Goal: Task Accomplishment & Management: Manage account settings

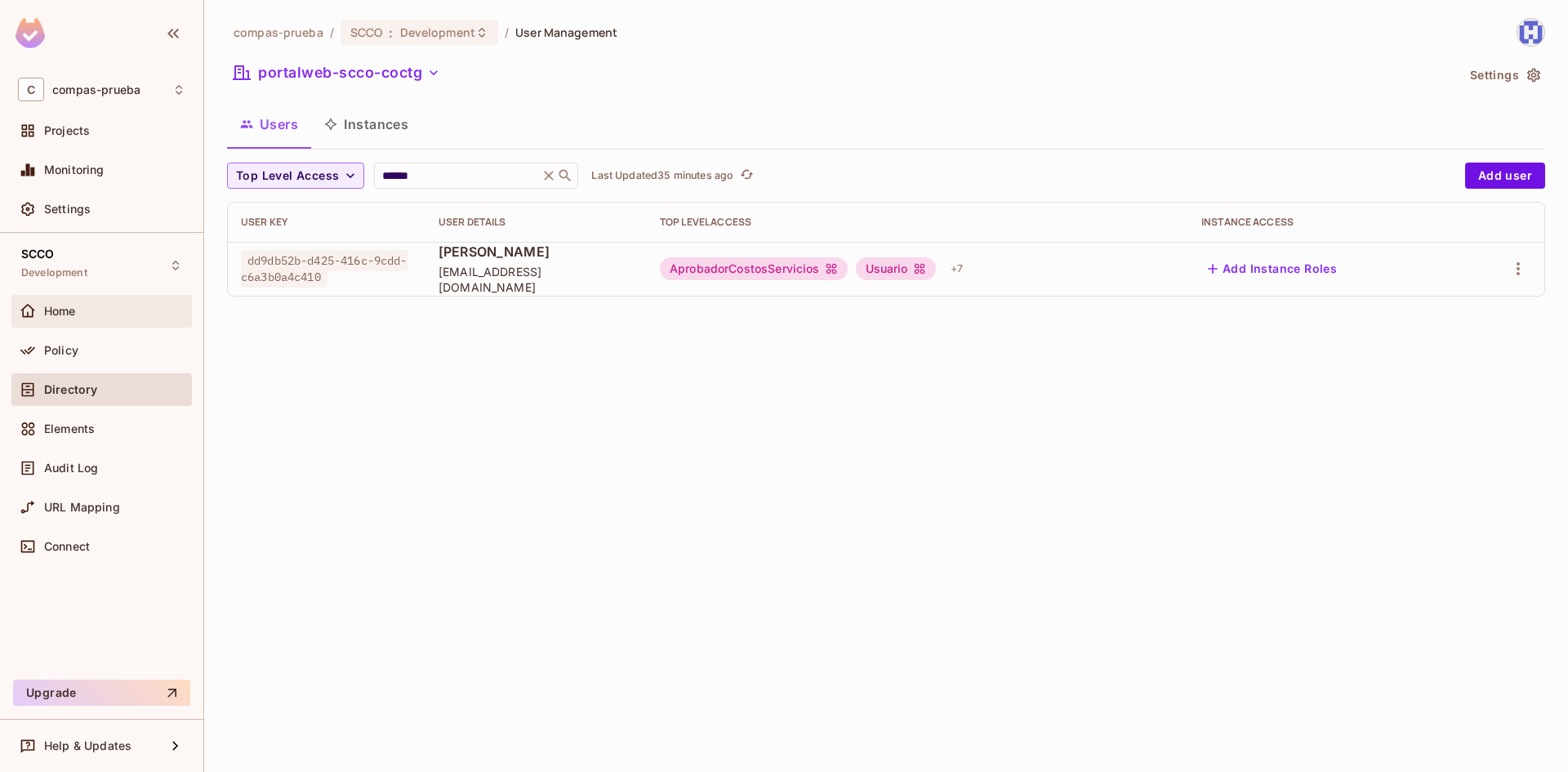
click at [62, 312] on span "Home" at bounding box center [60, 311] width 32 height 13
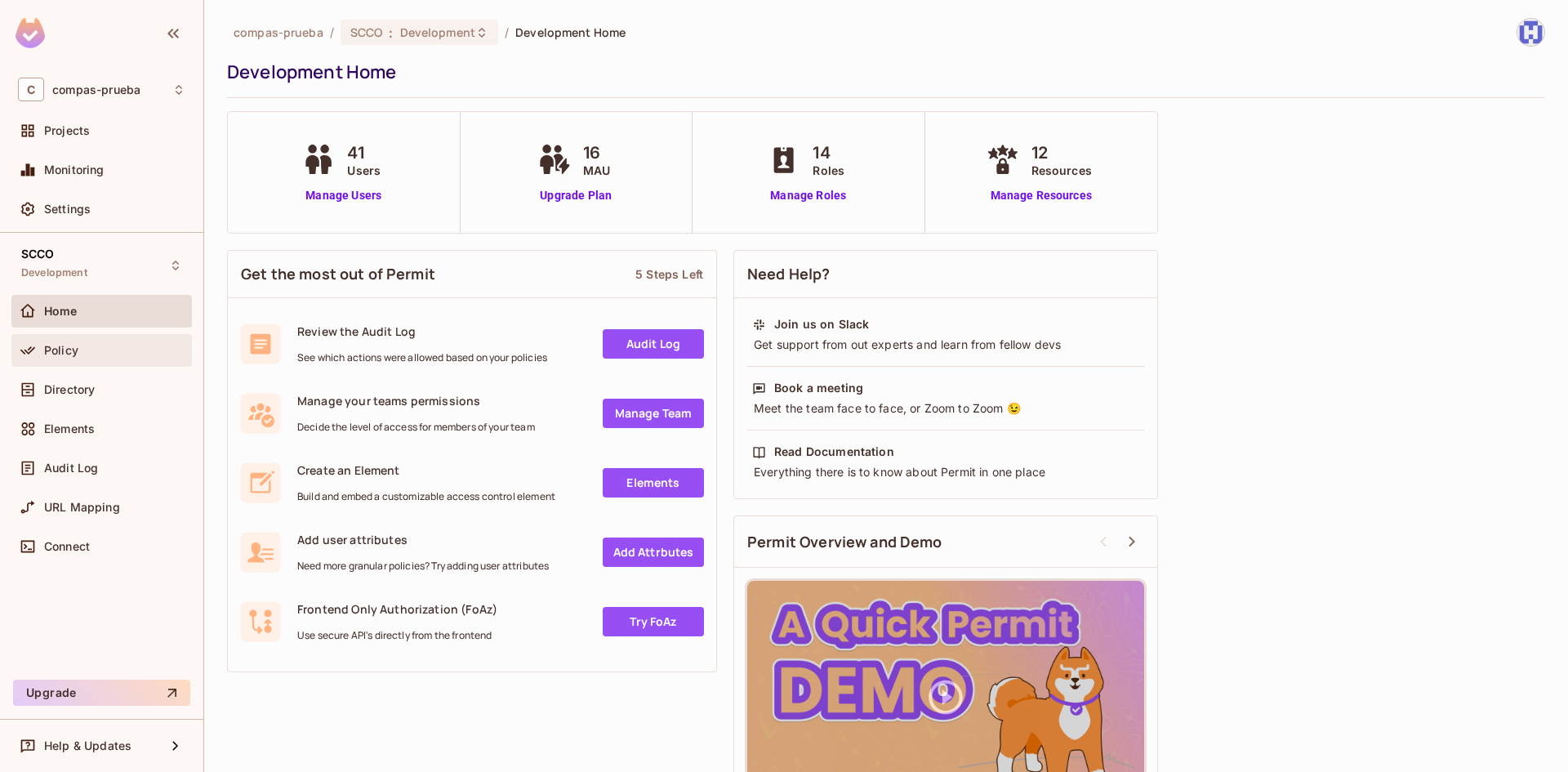
click at [66, 346] on span "Policy" at bounding box center [61, 350] width 34 height 13
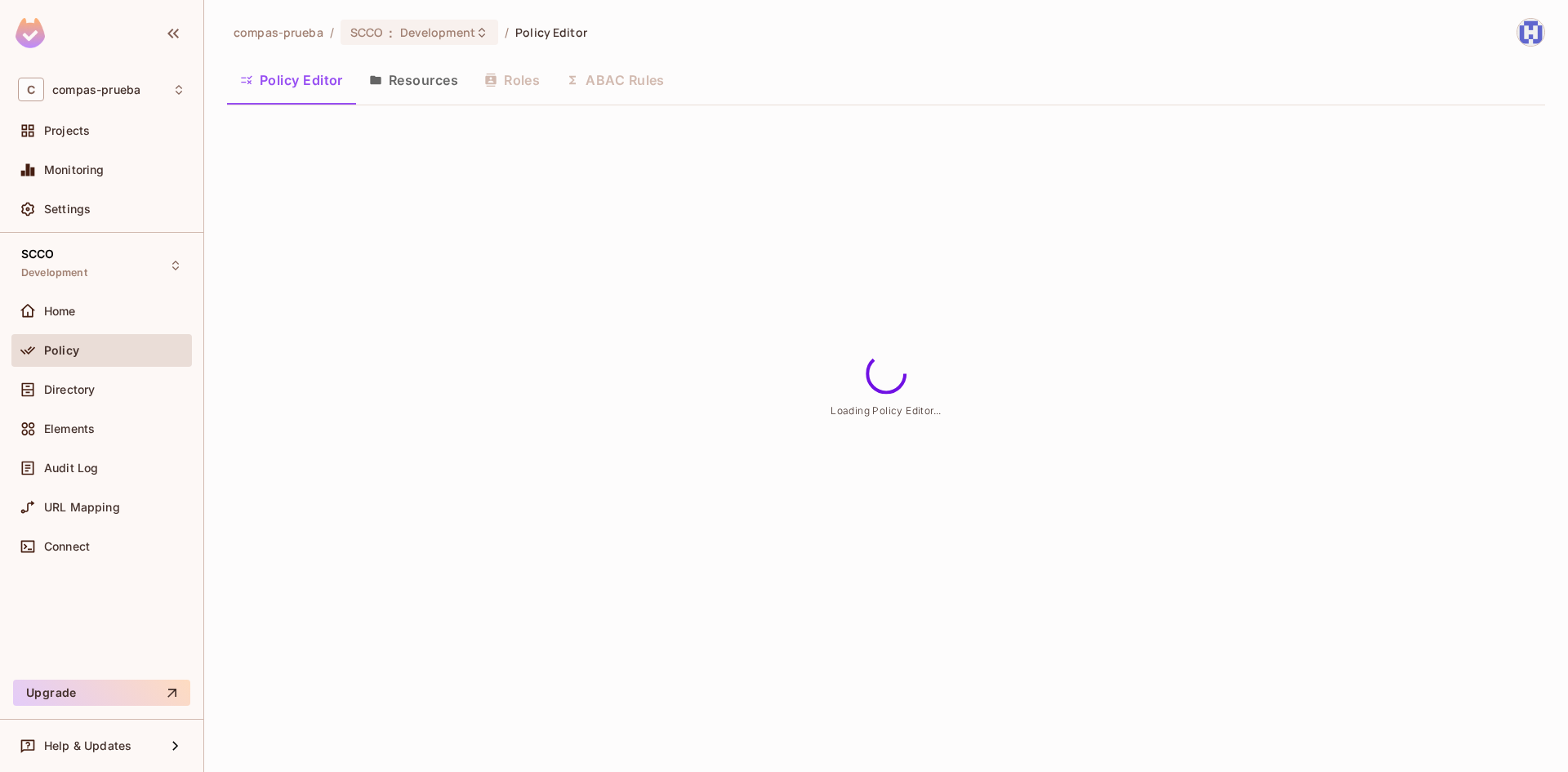
click at [518, 81] on button "Roles" at bounding box center [512, 80] width 82 height 41
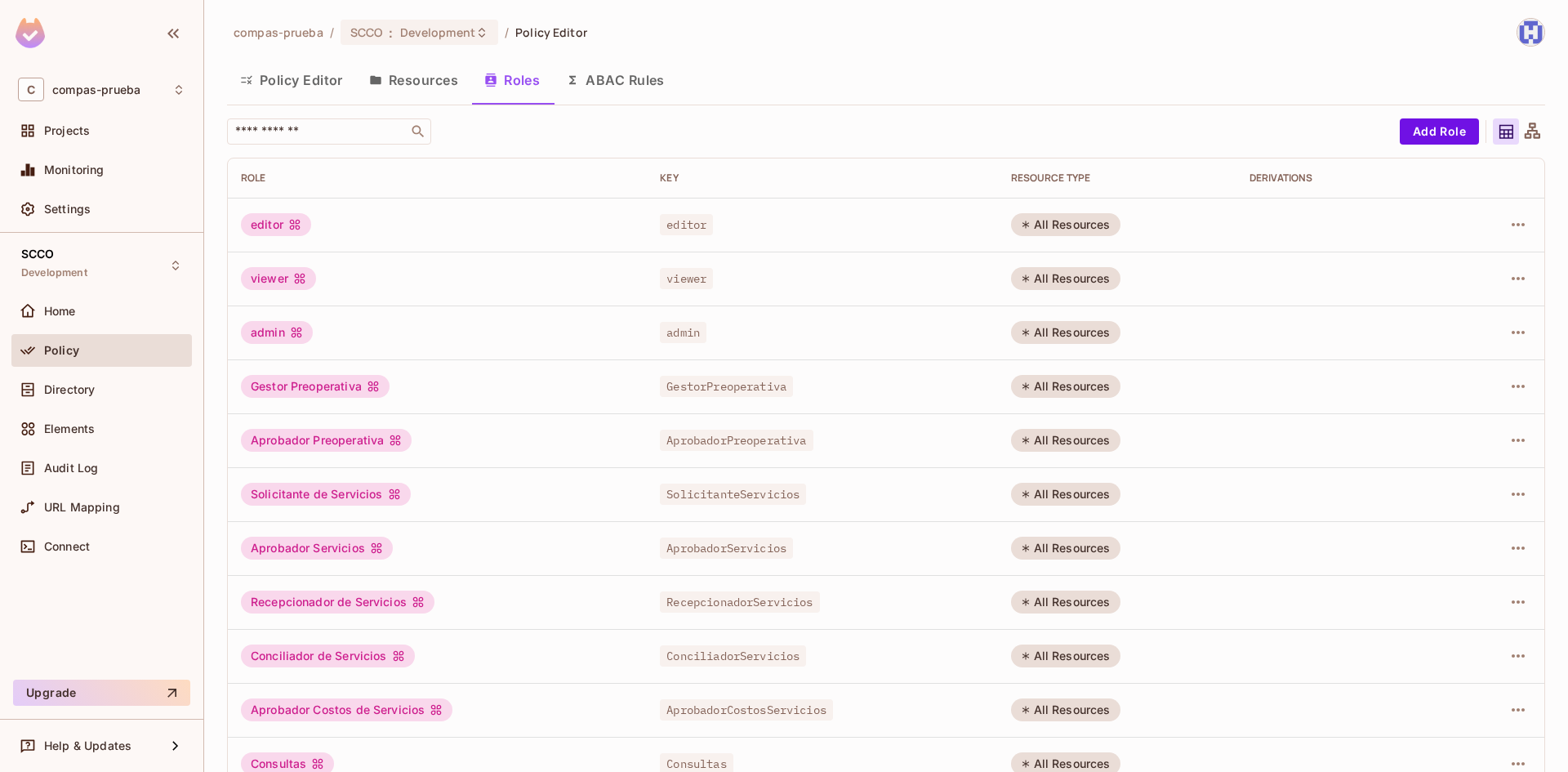
click at [415, 78] on button "Resources" at bounding box center [413, 80] width 115 height 41
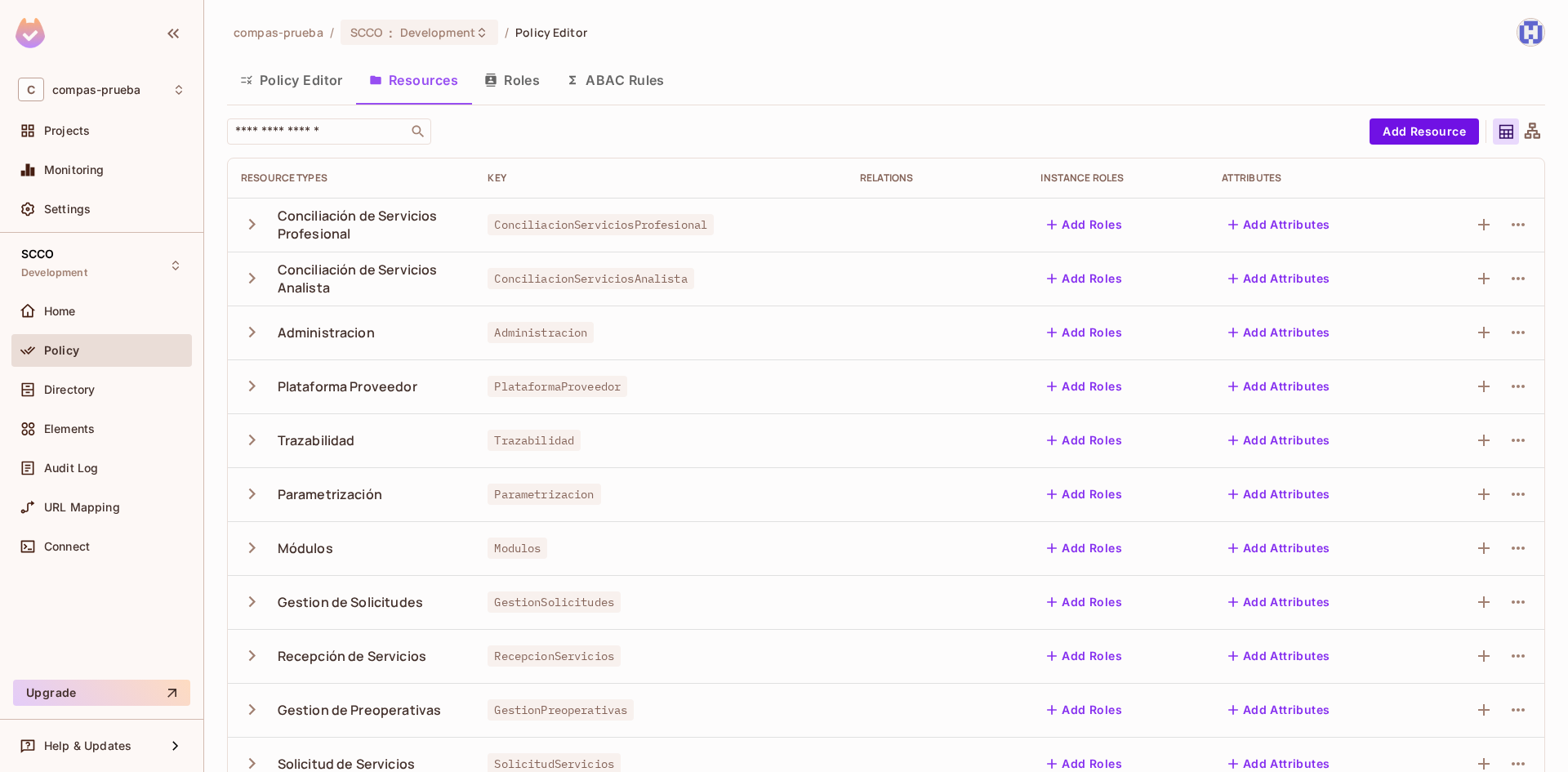
click at [292, 79] on button "Policy Editor" at bounding box center [291, 80] width 129 height 41
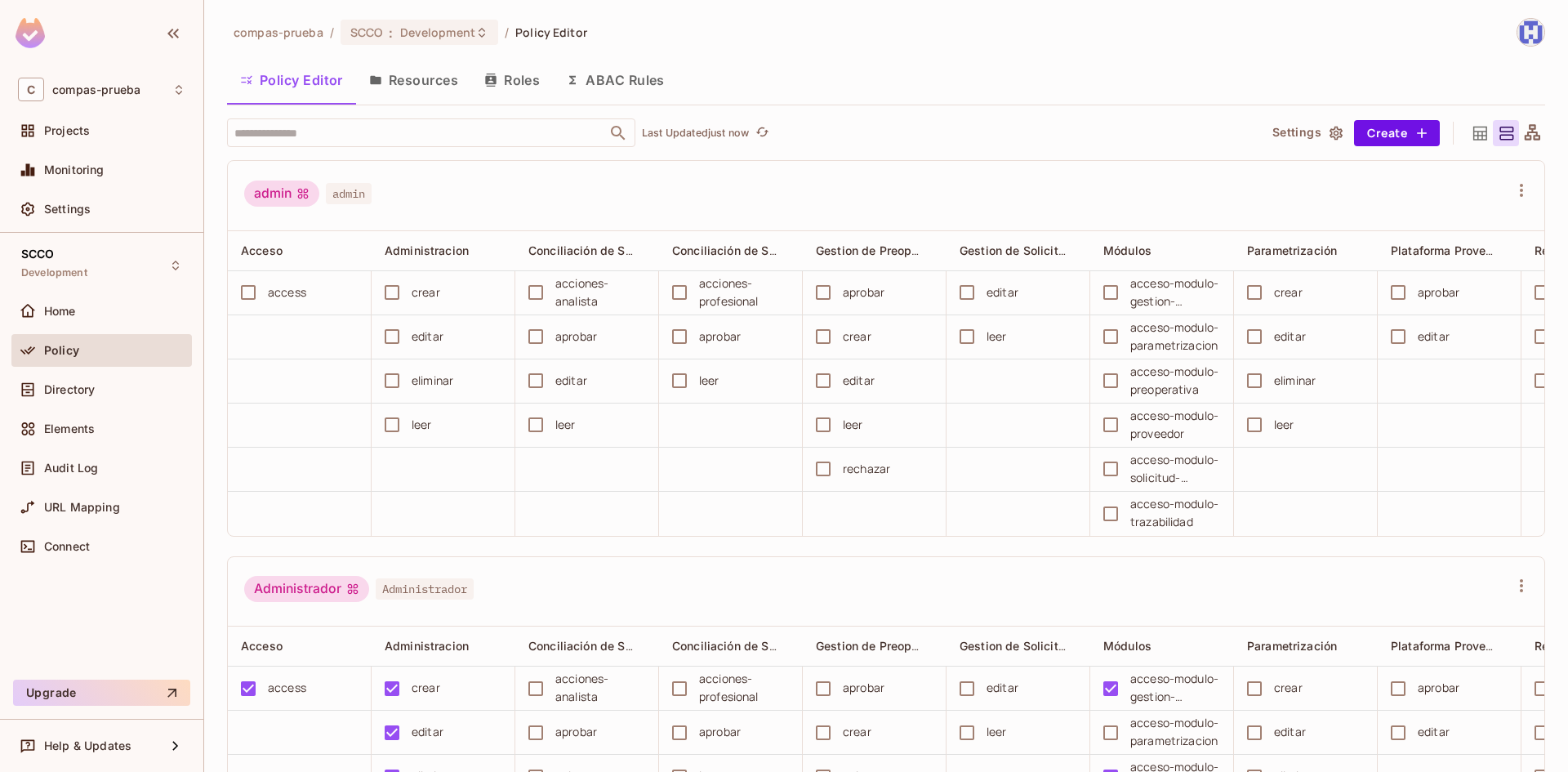
click at [520, 77] on button "Roles" at bounding box center [512, 80] width 82 height 41
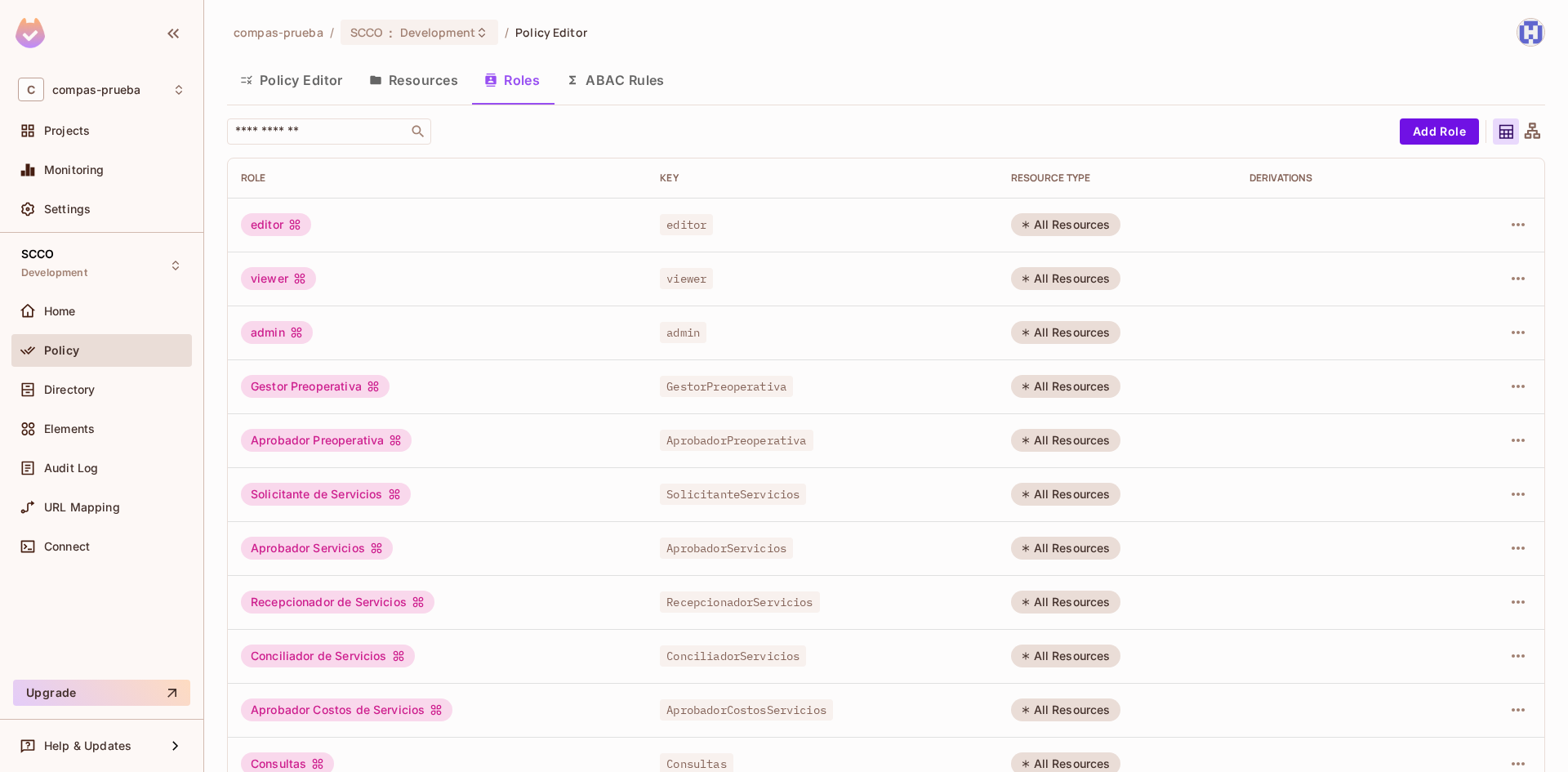
drag, startPoint x: 438, startPoint y: 77, endPoint x: 418, endPoint y: 75, distance: 20.1
click at [436, 77] on button "Resources" at bounding box center [413, 80] width 115 height 41
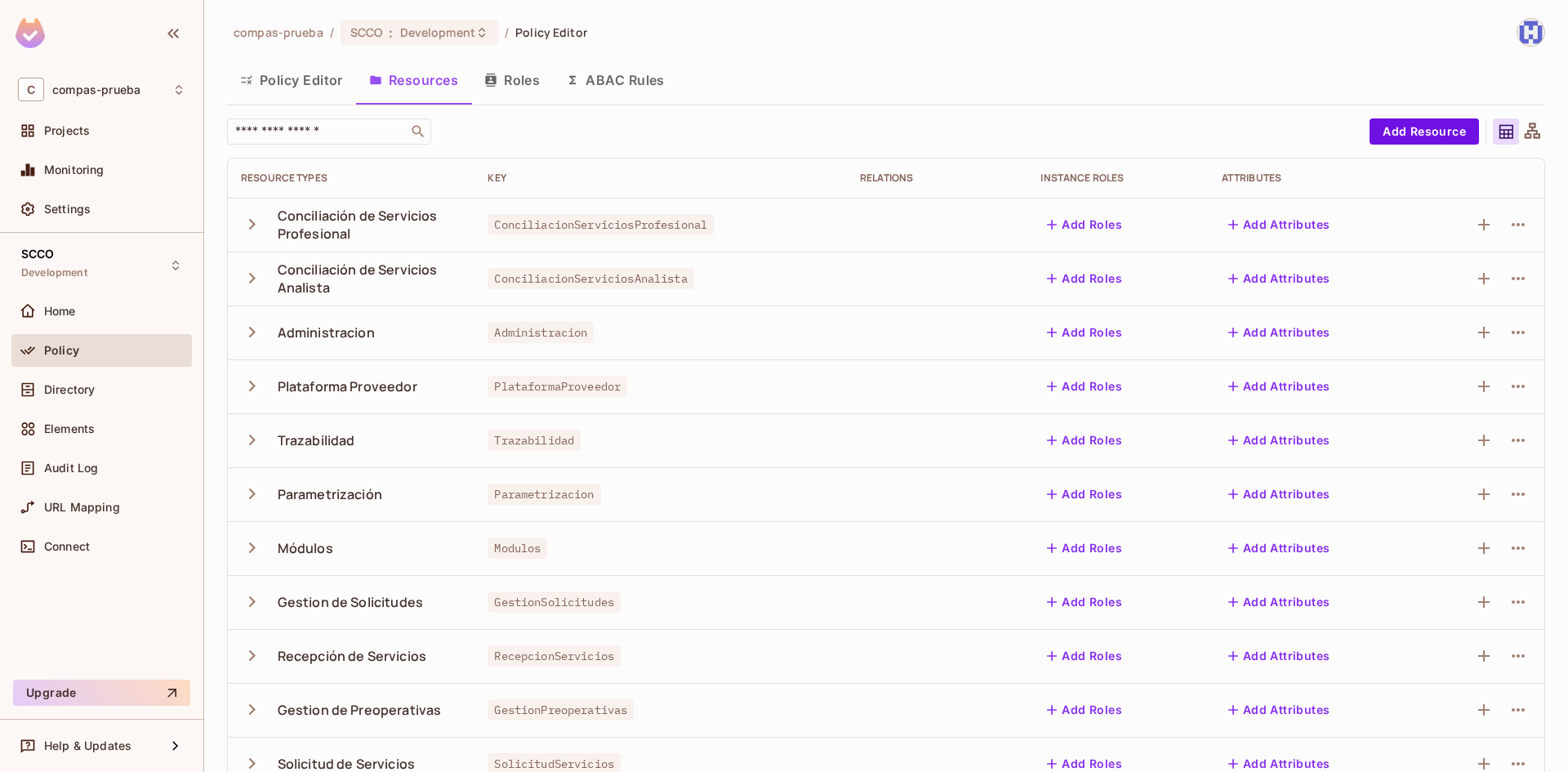
click at [301, 75] on button "Policy Editor" at bounding box center [291, 80] width 129 height 41
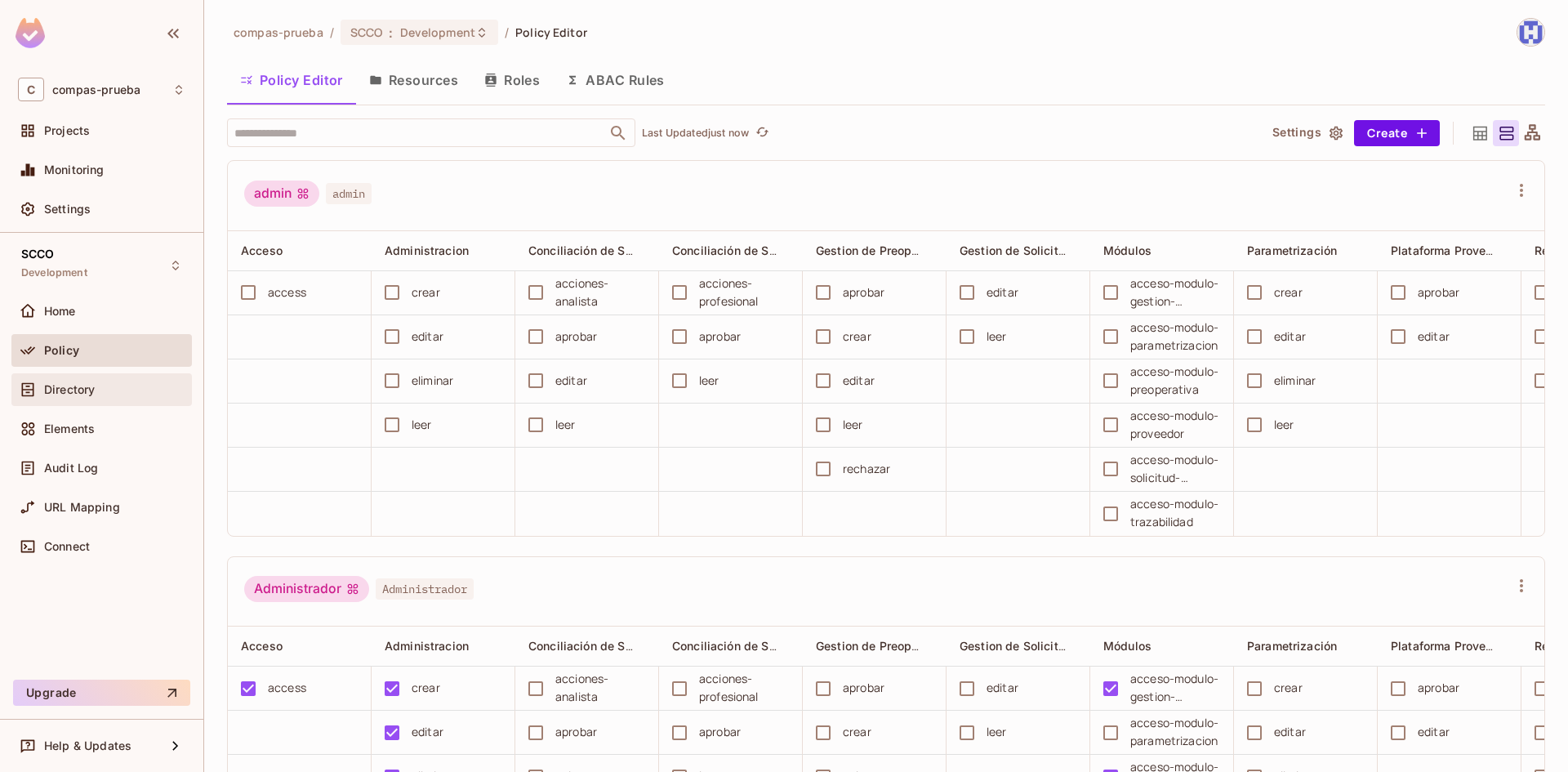
click at [83, 389] on span "Directory" at bounding box center [69, 389] width 51 height 13
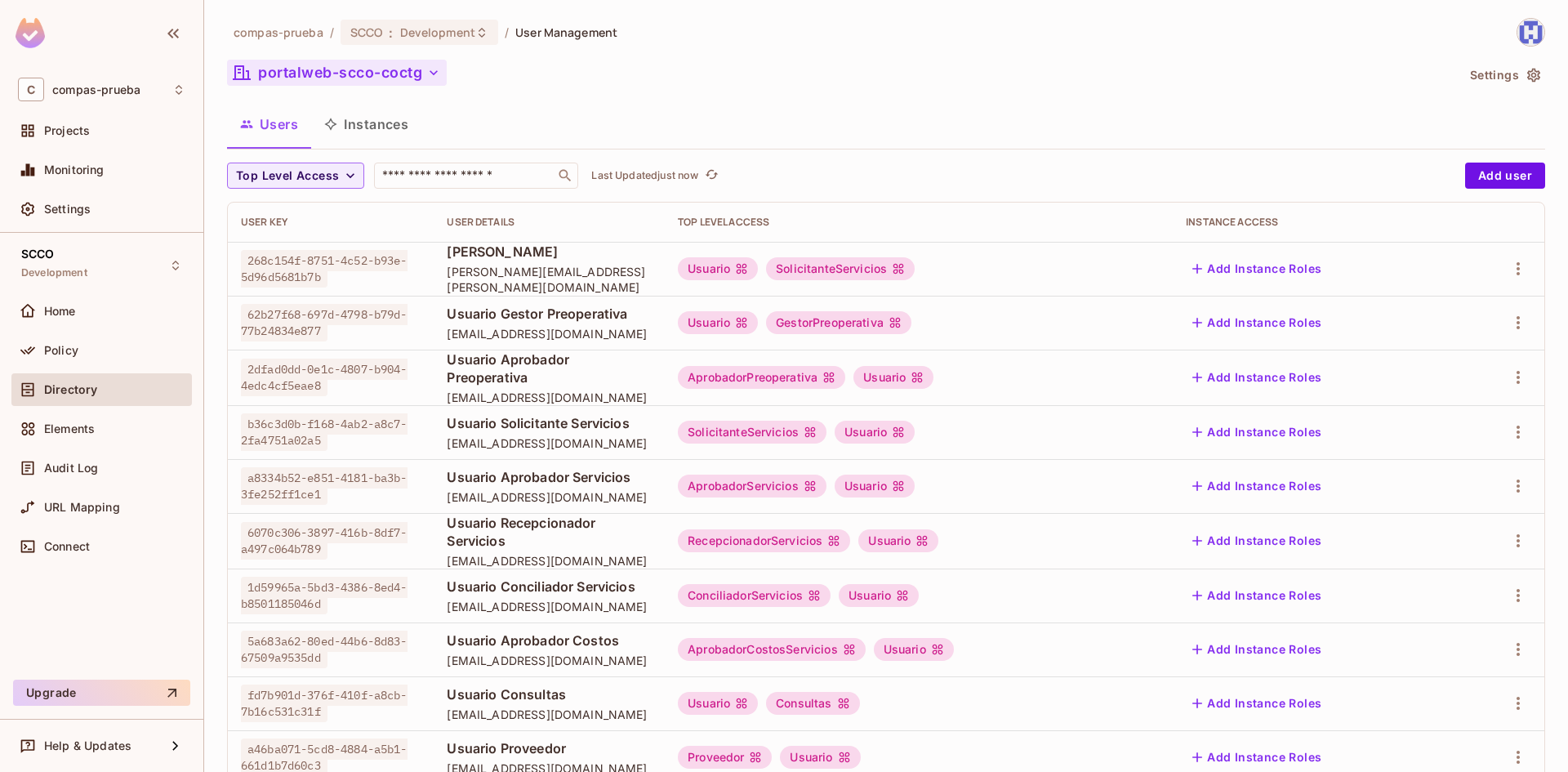
click at [436, 75] on icon "button" at bounding box center [434, 73] width 17 height 17
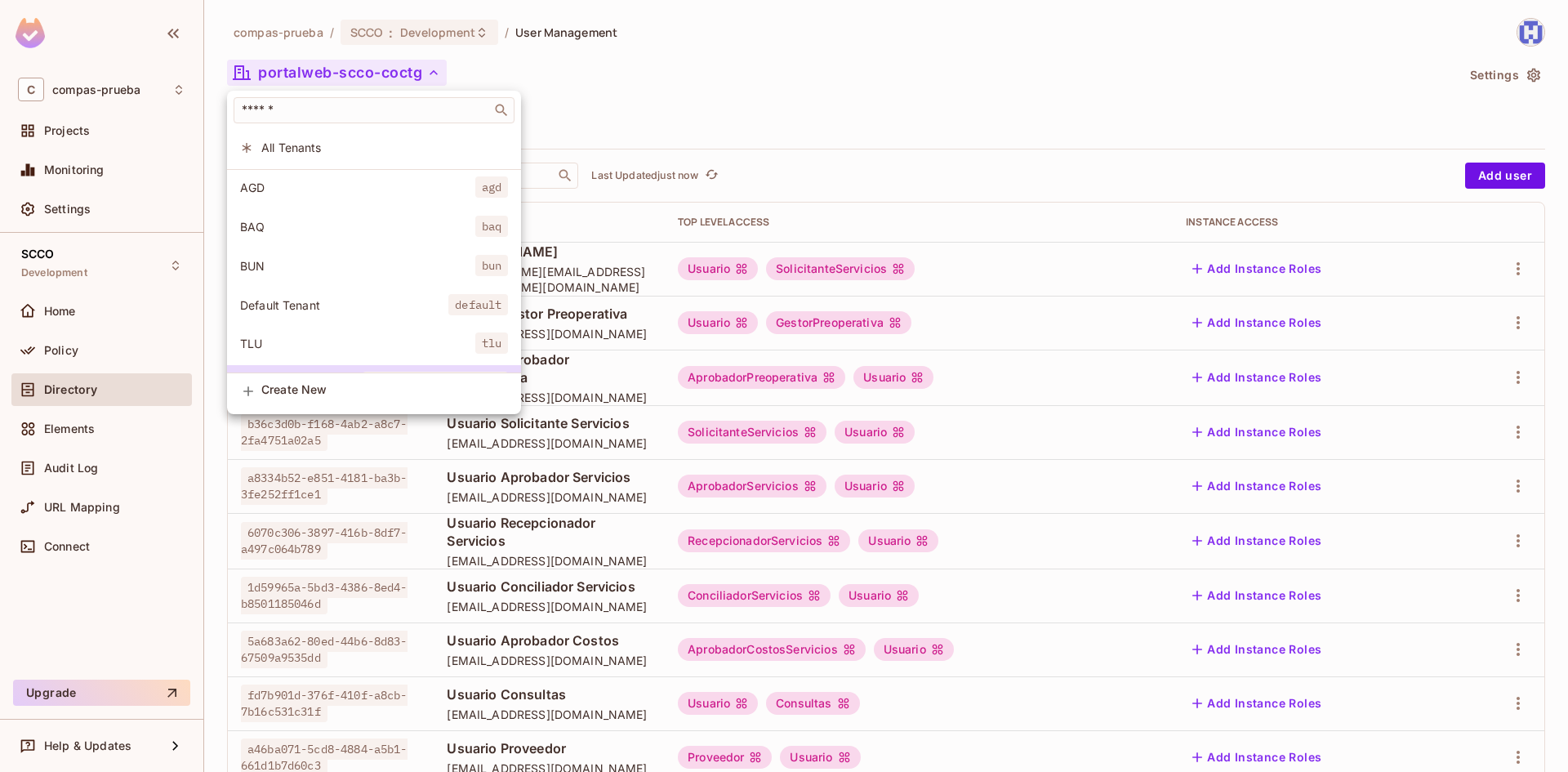
click at [720, 78] on div at bounding box center [784, 386] width 1568 height 772
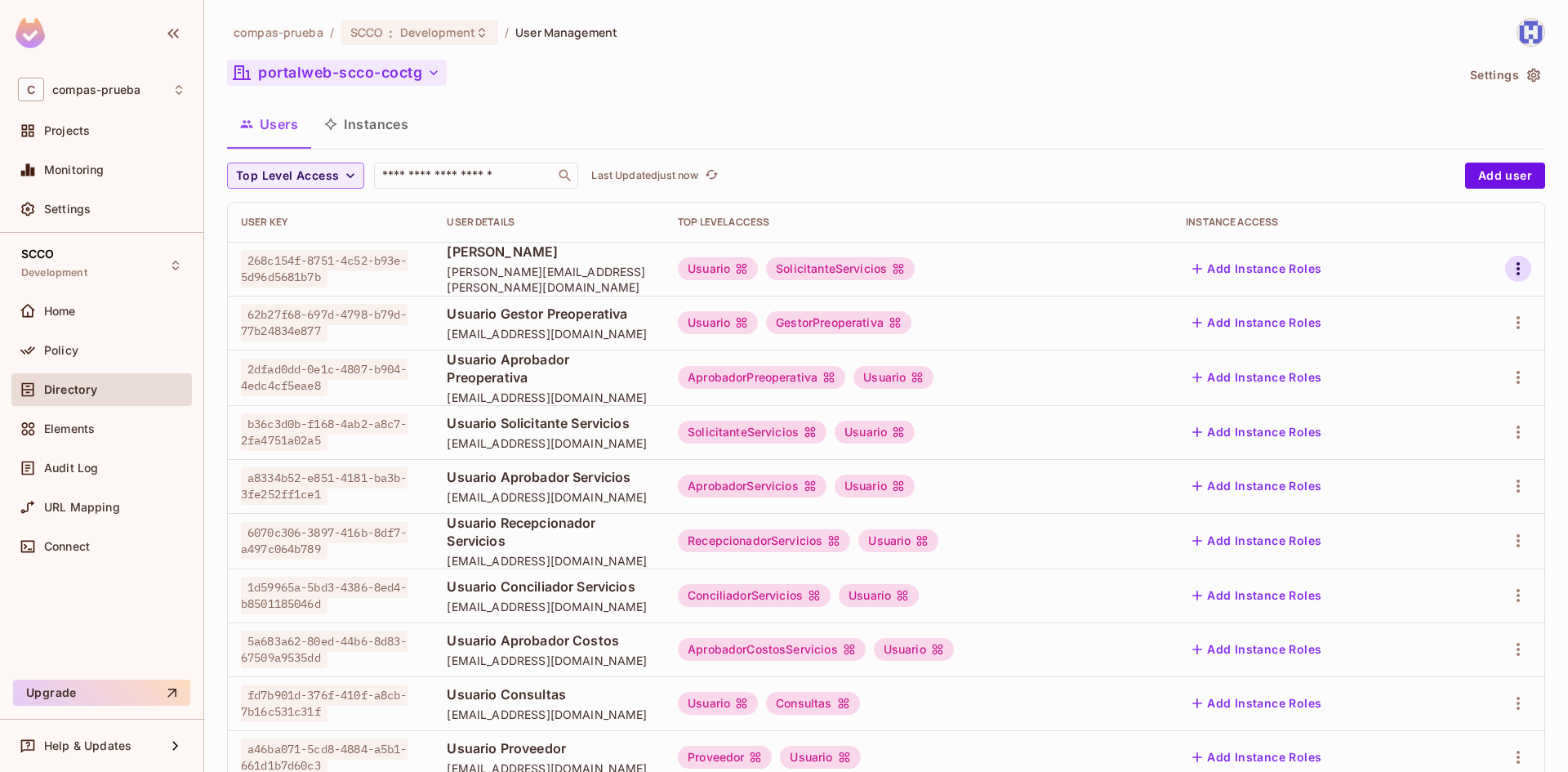
click at [1514, 262] on icon "button" at bounding box center [1518, 268] width 19 height 19
click at [1440, 293] on li "Edit" at bounding box center [1435, 306] width 145 height 36
click at [139, 267] on div "SCCO Development" at bounding box center [101, 265] width 181 height 45
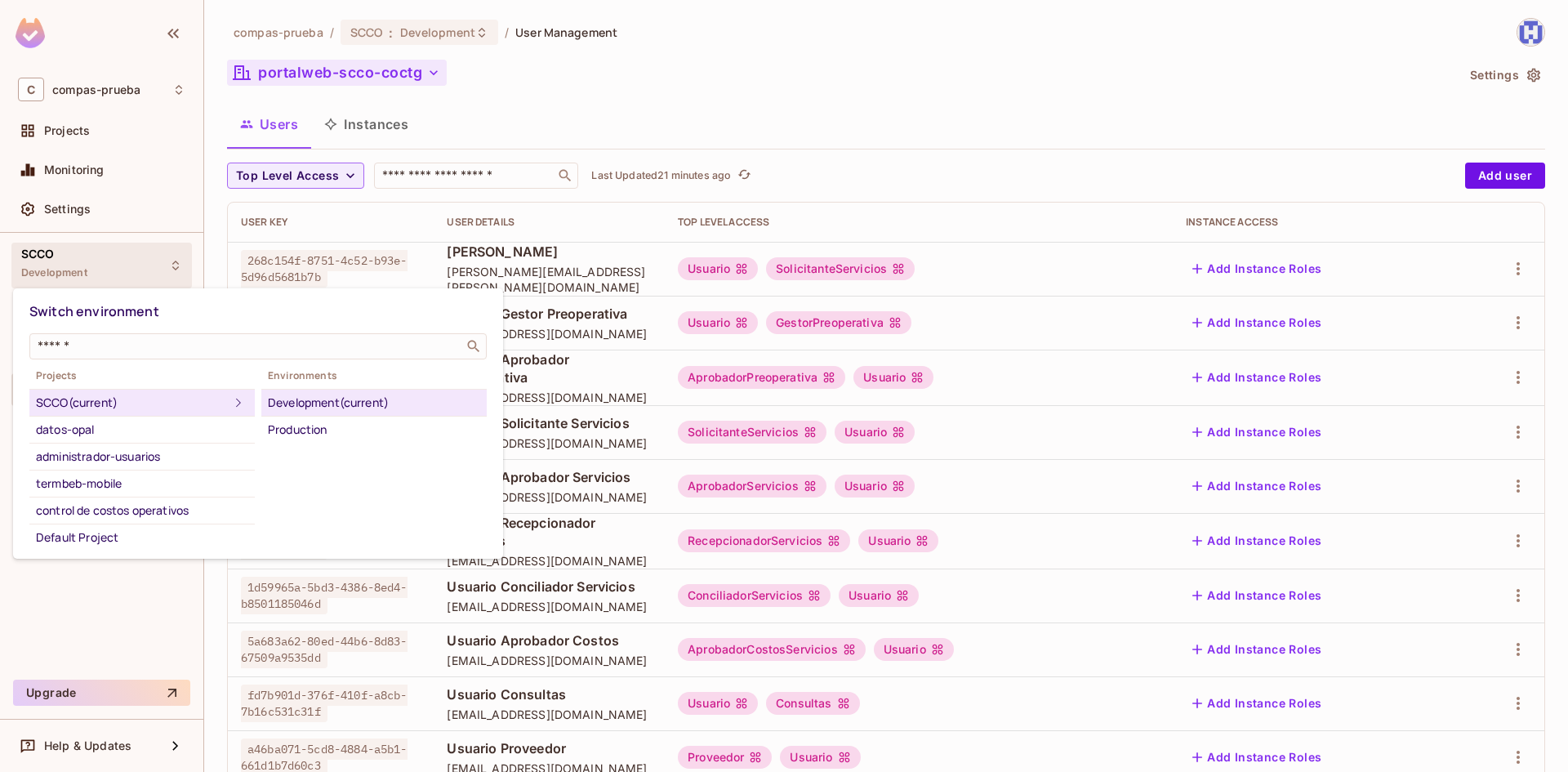
click at [96, 130] on div at bounding box center [784, 386] width 1568 height 772
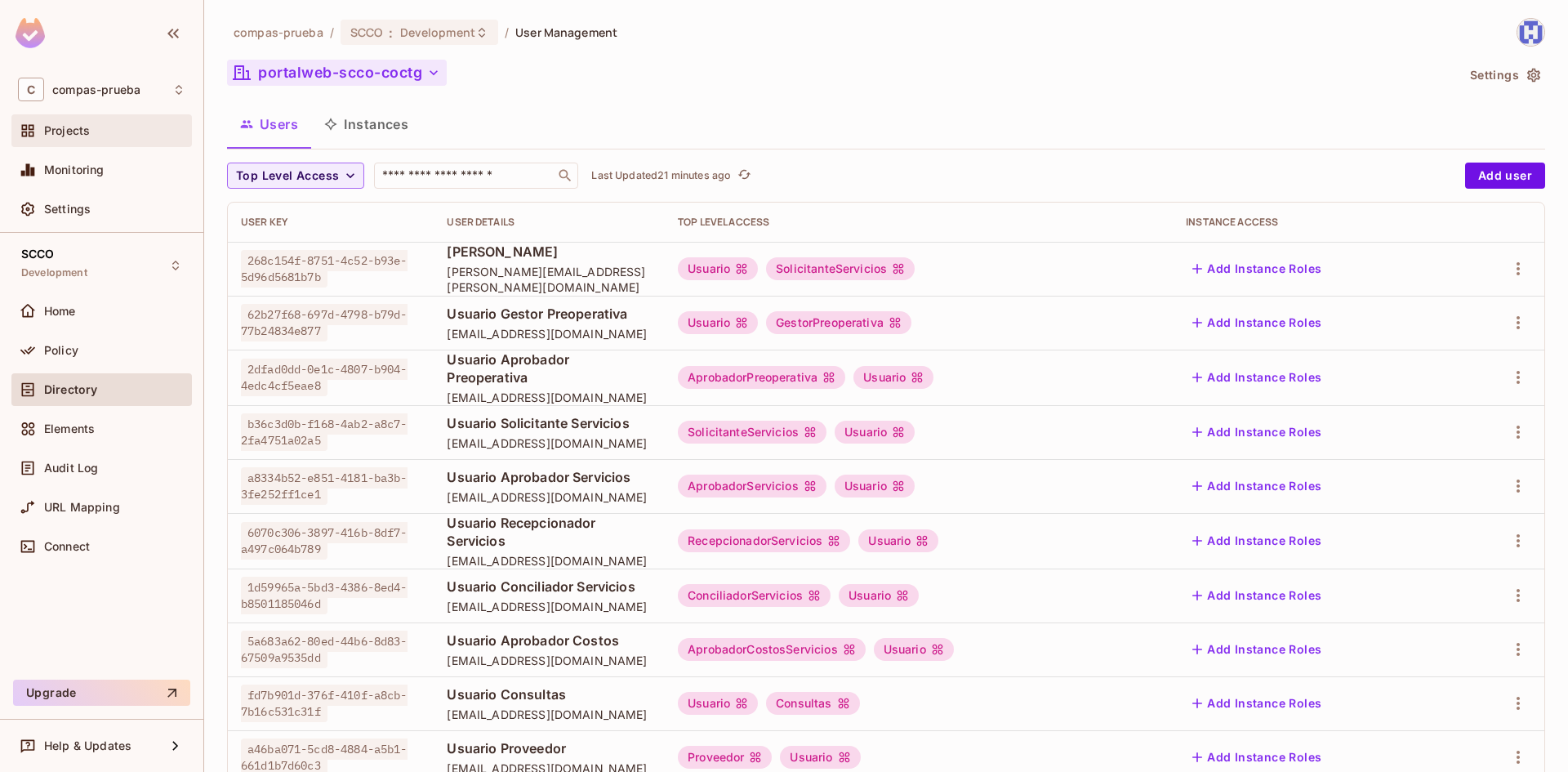
click at [102, 139] on div "Projects" at bounding box center [101, 130] width 168 height 19
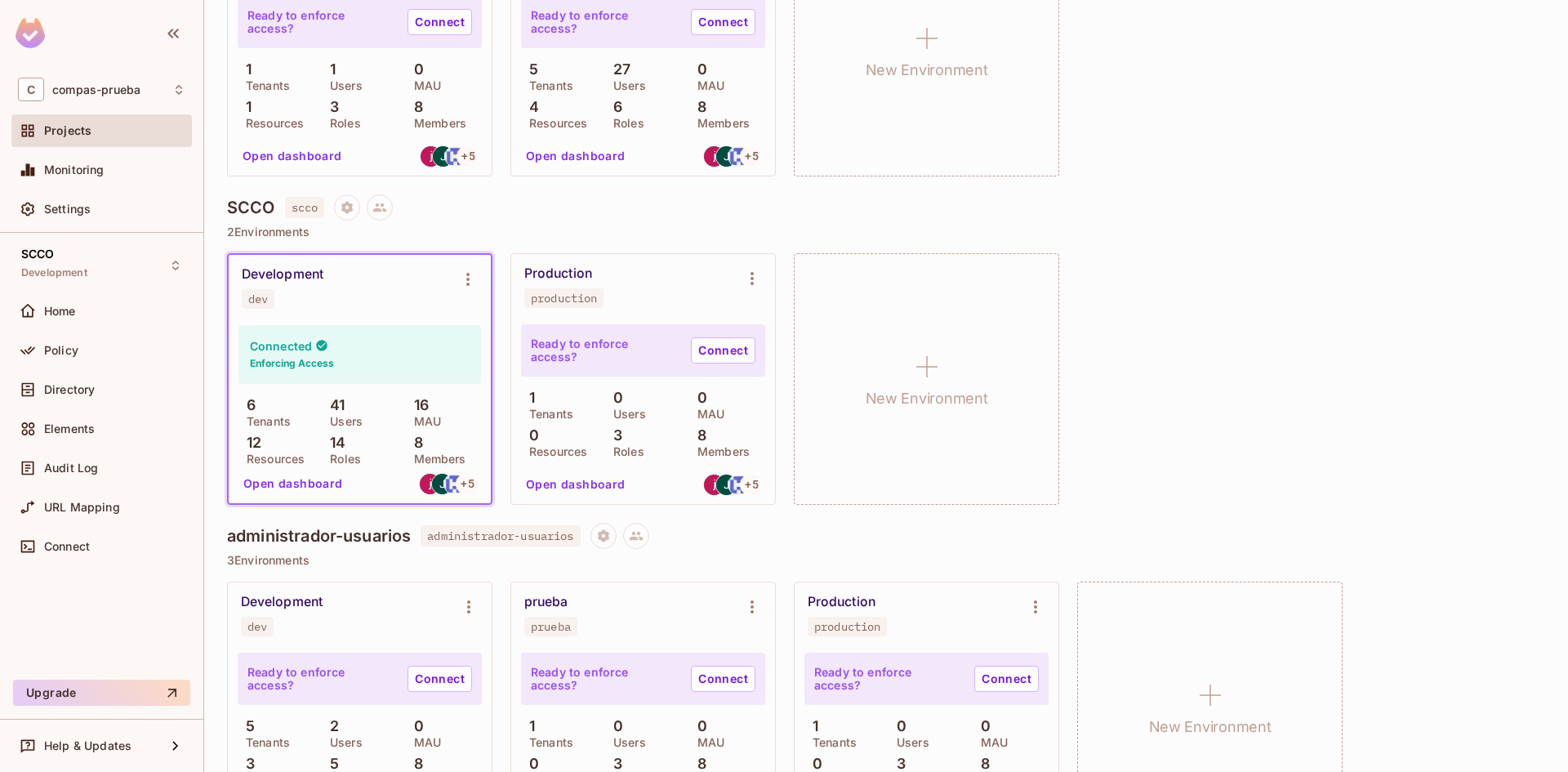
scroll to position [299, 0]
click at [53, 312] on span "Home" at bounding box center [60, 311] width 32 height 13
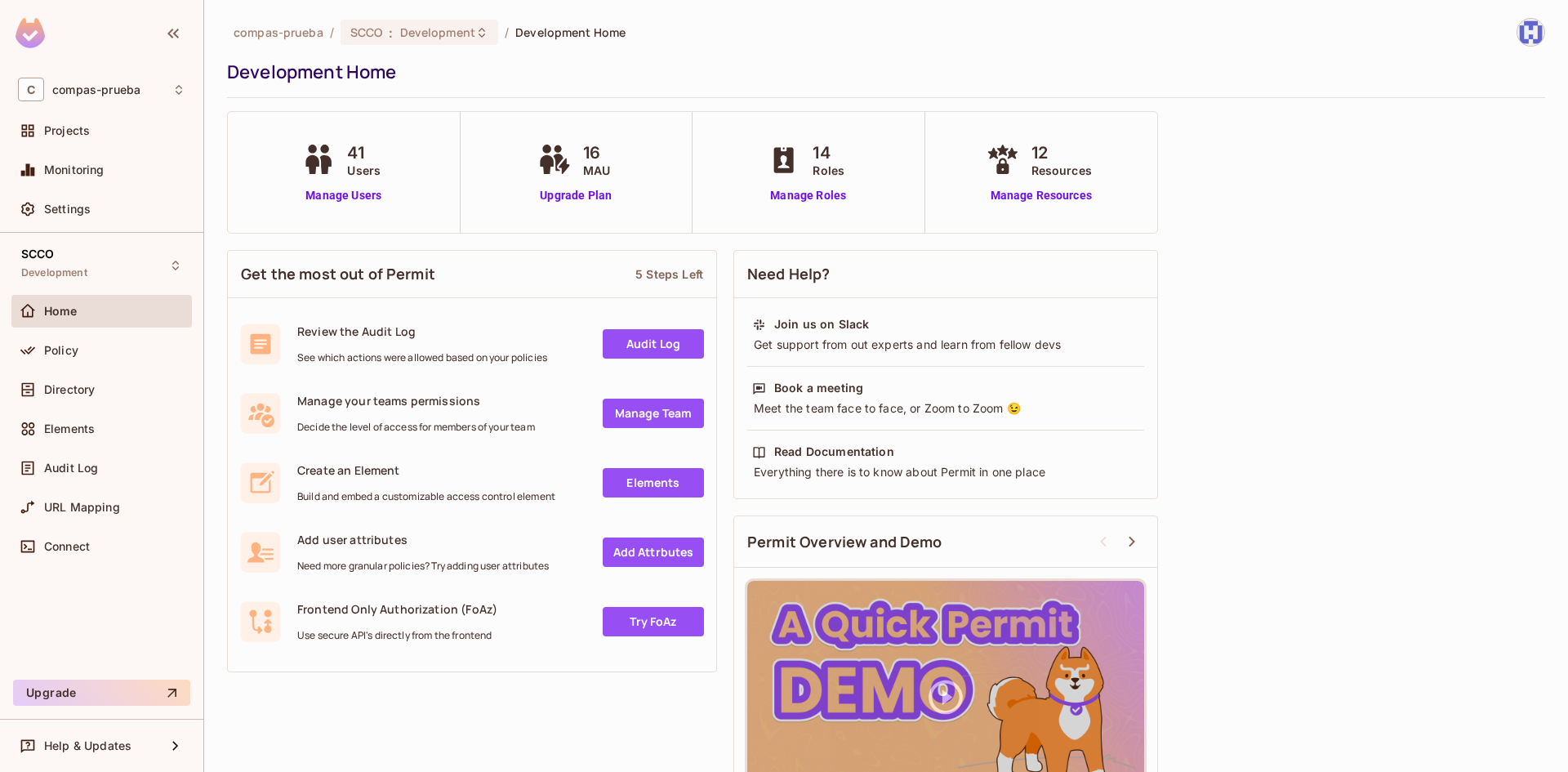
drag, startPoint x: 77, startPoint y: 350, endPoint x: 460, endPoint y: 289, distance: 387.8
click at [80, 350] on div "Policy" at bounding box center [114, 350] width 141 height 13
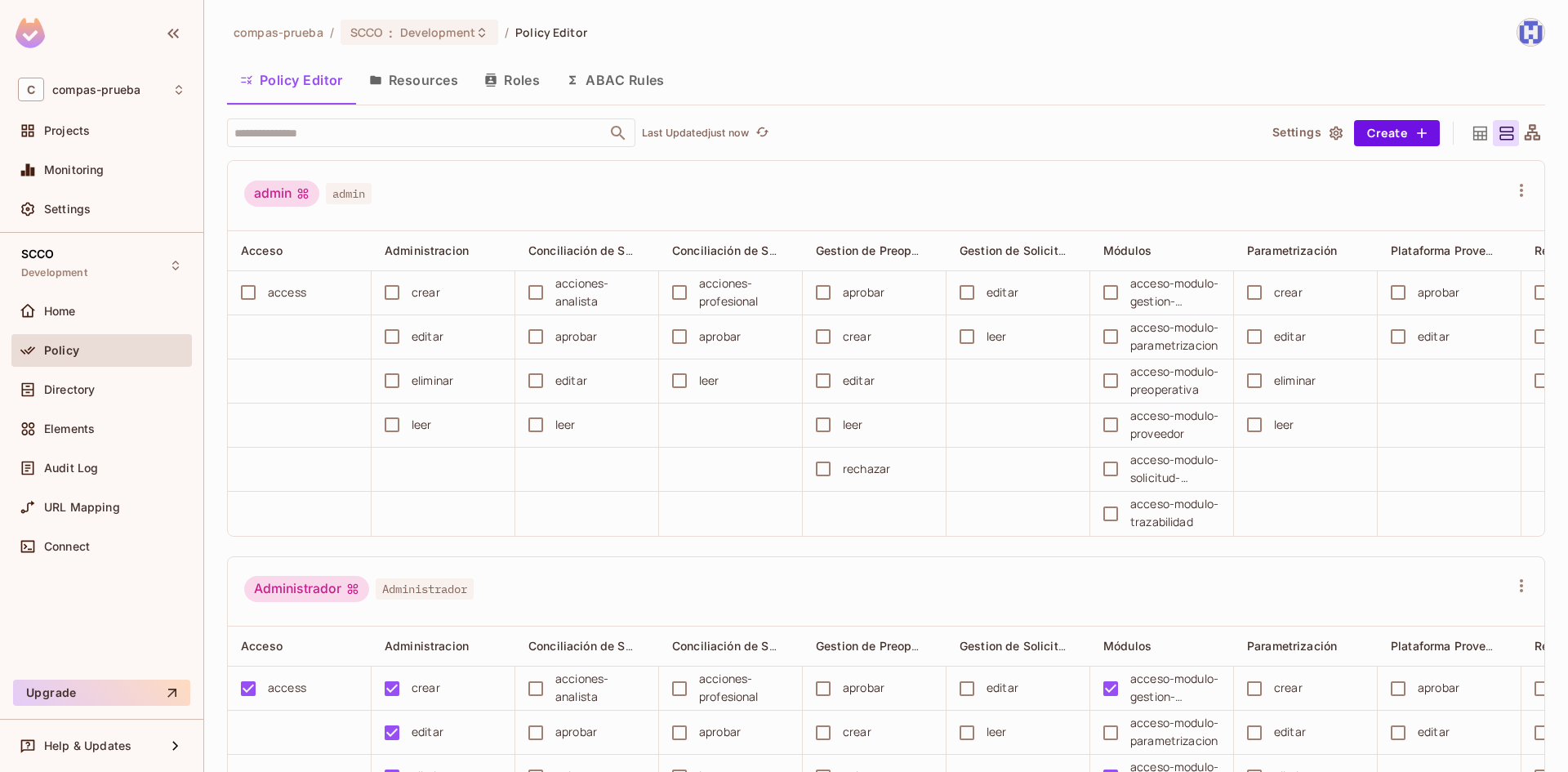
click at [392, 84] on button "Resources" at bounding box center [413, 80] width 115 height 41
